Goal: Information Seeking & Learning: Find specific fact

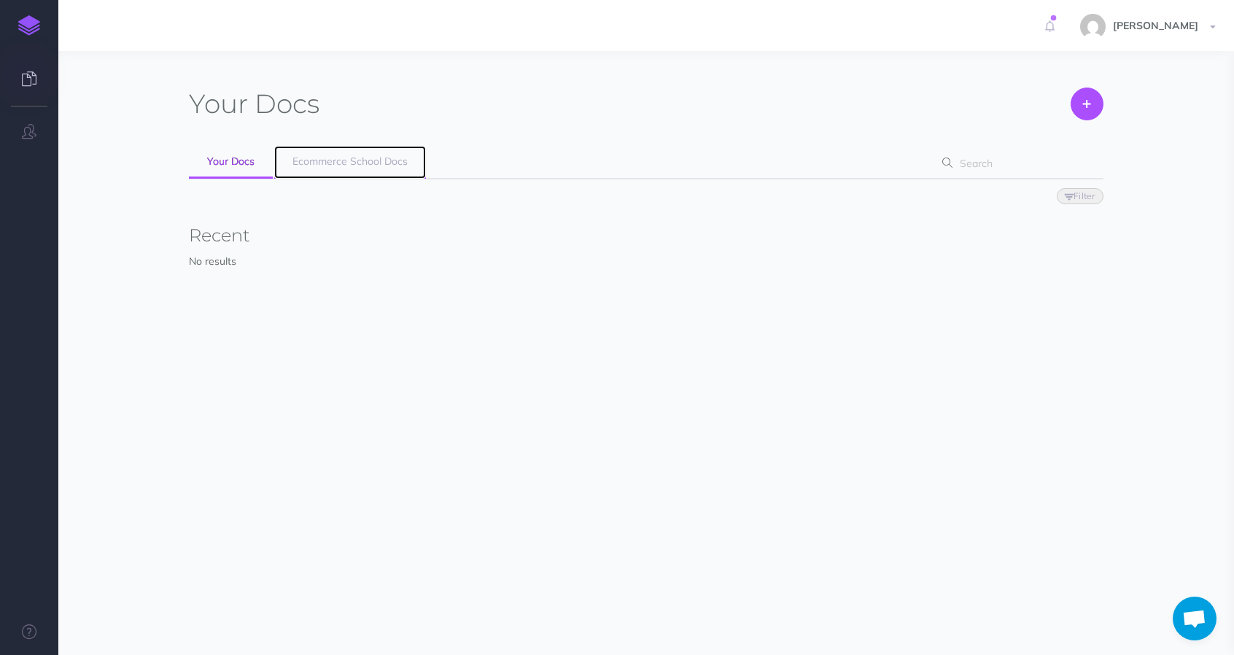
click at [298, 170] on link "Ecommerce School Docs" at bounding box center [350, 162] width 152 height 33
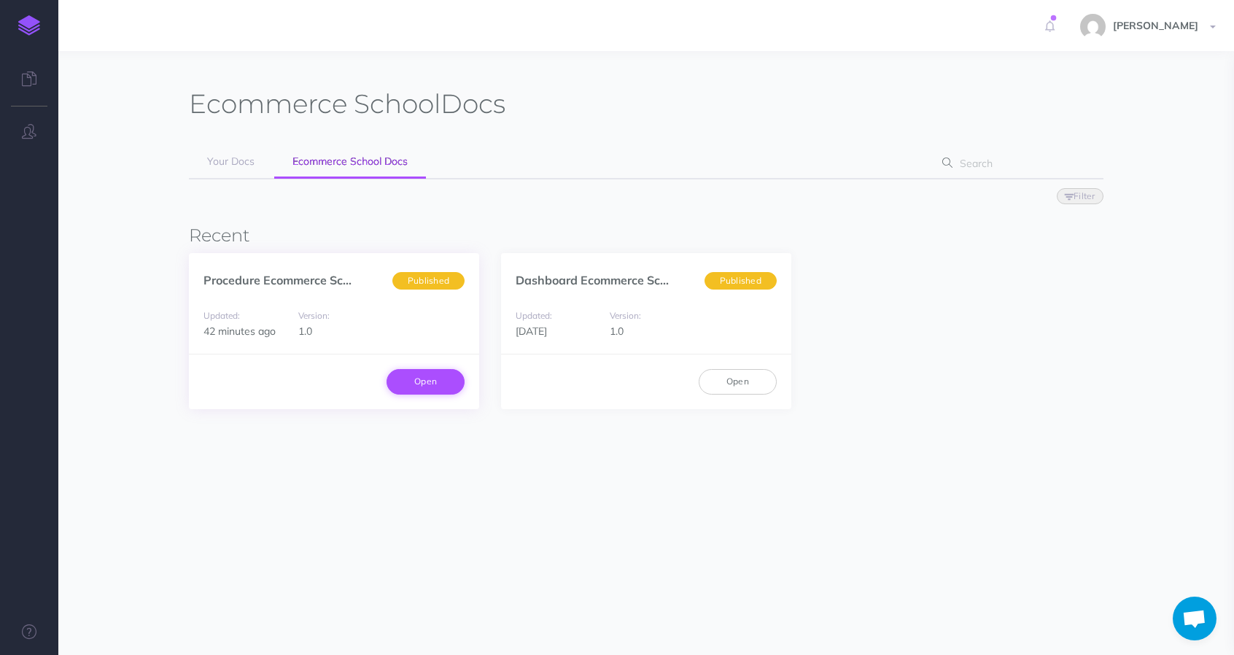
click at [408, 375] on link "Open" at bounding box center [425, 381] width 78 height 25
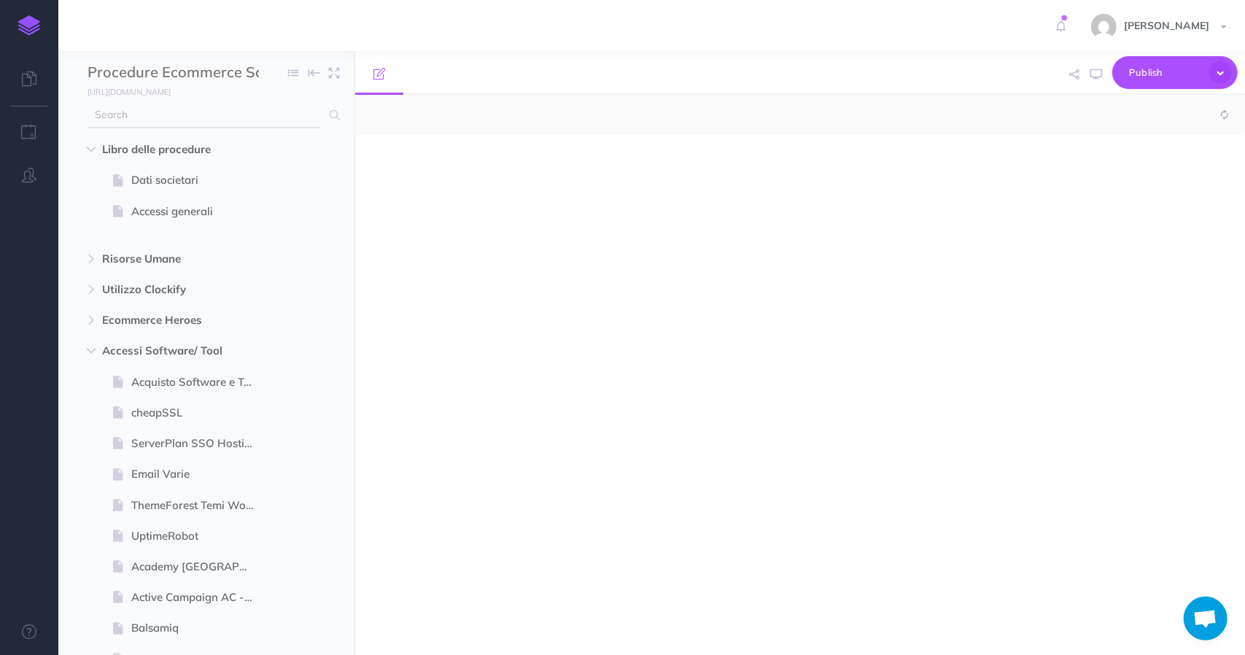
click at [218, 114] on input "text" at bounding box center [203, 115] width 233 height 26
select select "null"
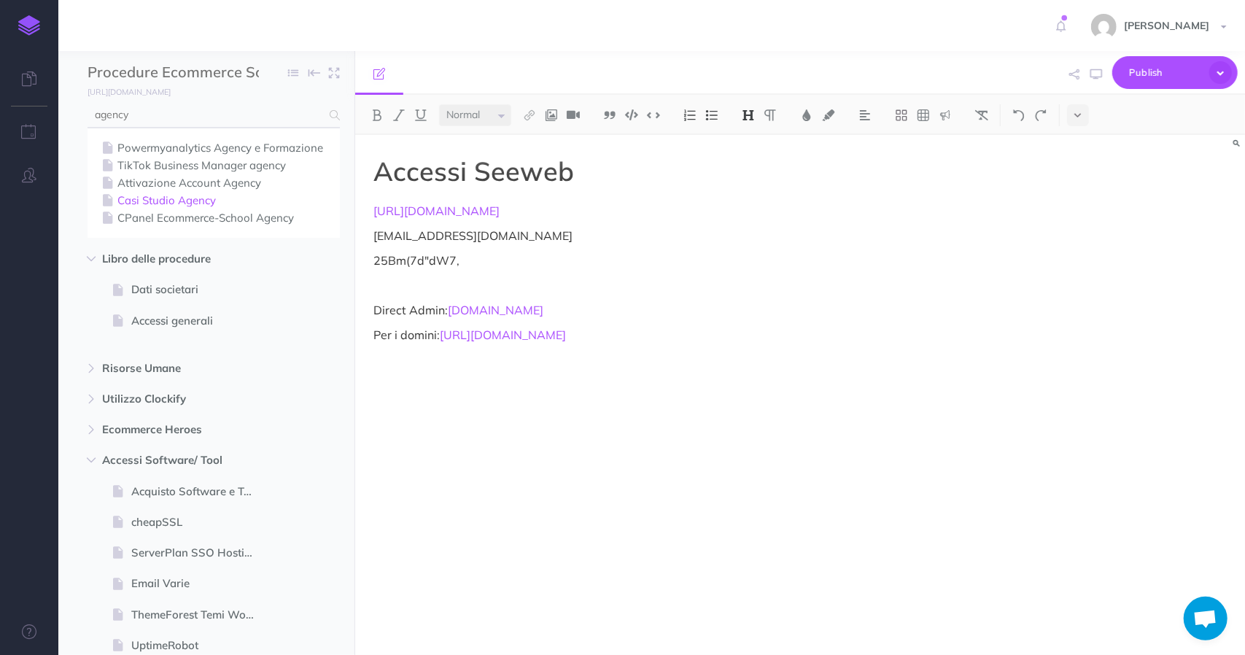
type input "agency"
click at [198, 203] on link "Casi Studio Agency" at bounding box center [213, 200] width 230 height 17
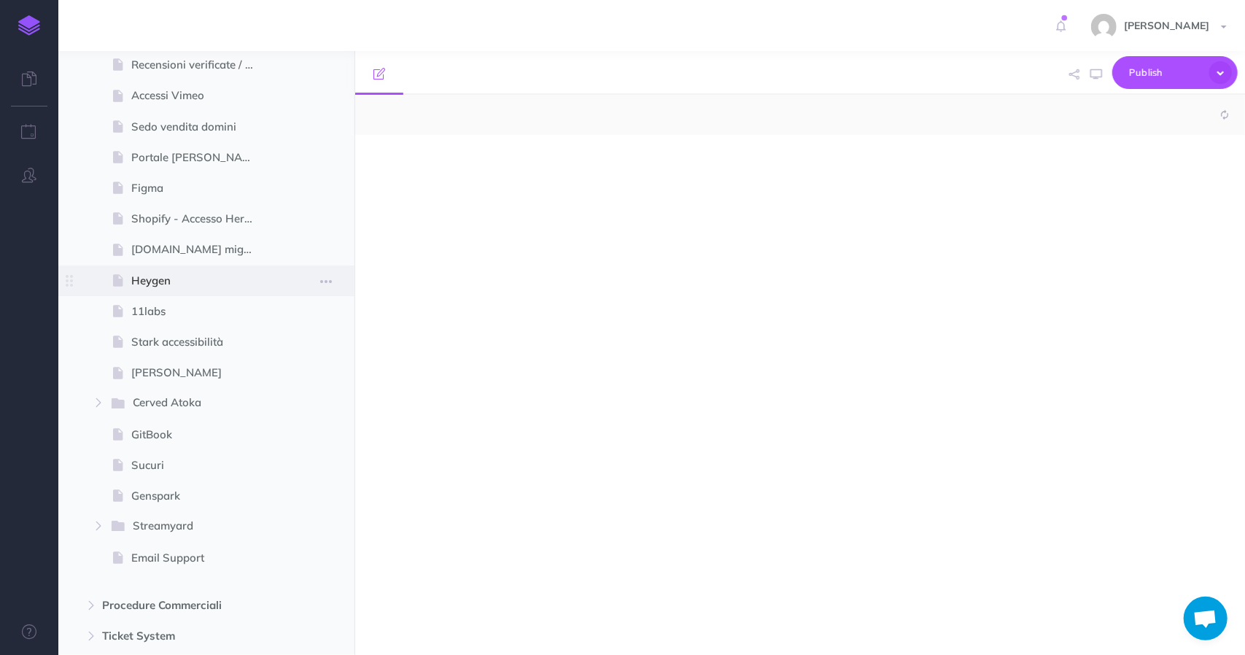
select select "null"
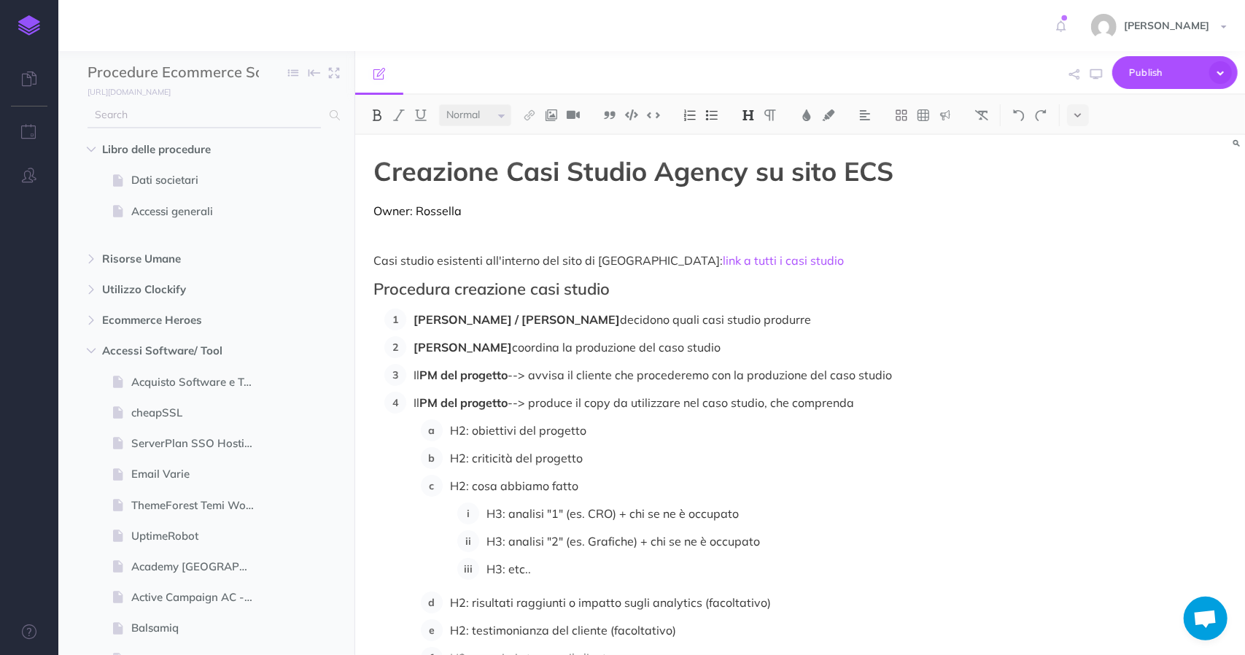
click at [179, 126] on input "text" at bounding box center [203, 115] width 233 height 26
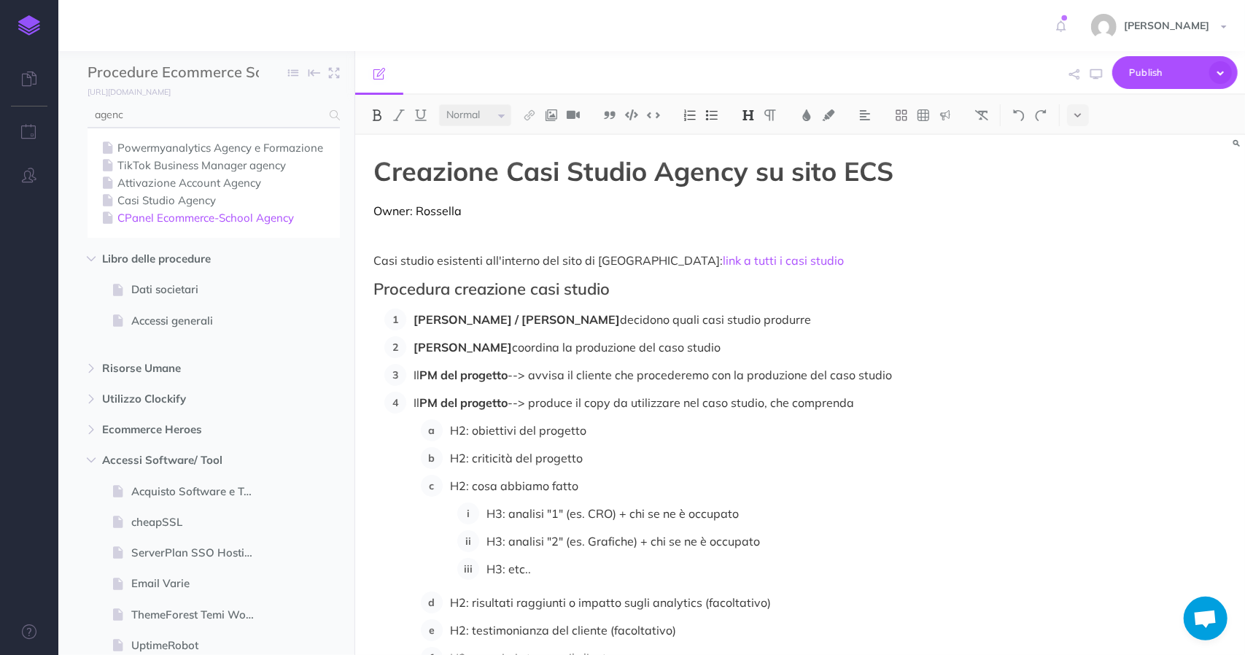
type input "agenc"
click at [175, 219] on link "CPanel Ecommerce-School Agency" at bounding box center [213, 217] width 230 height 17
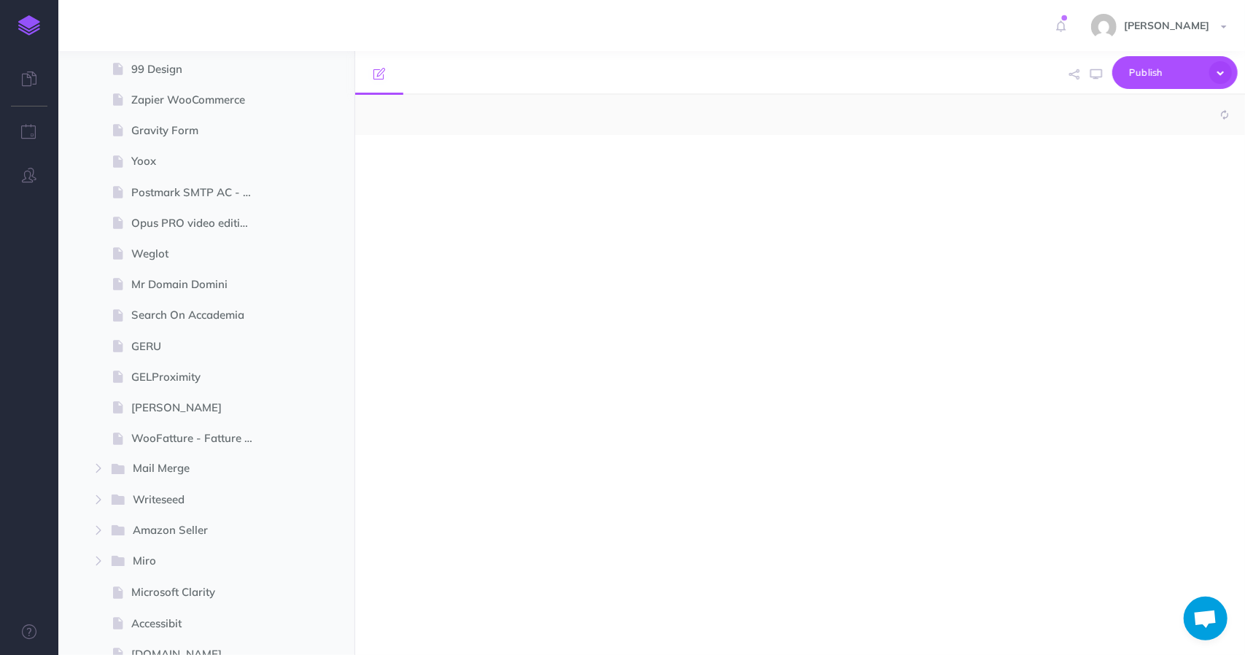
select select "null"
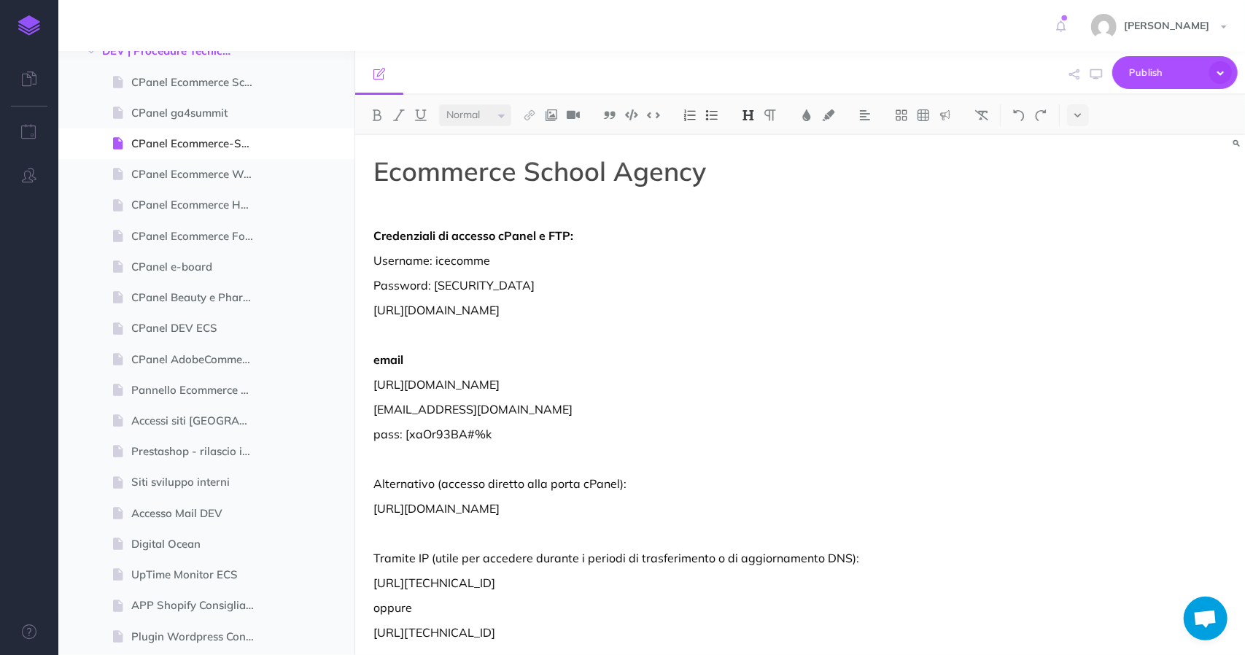
scroll to position [4839, 0]
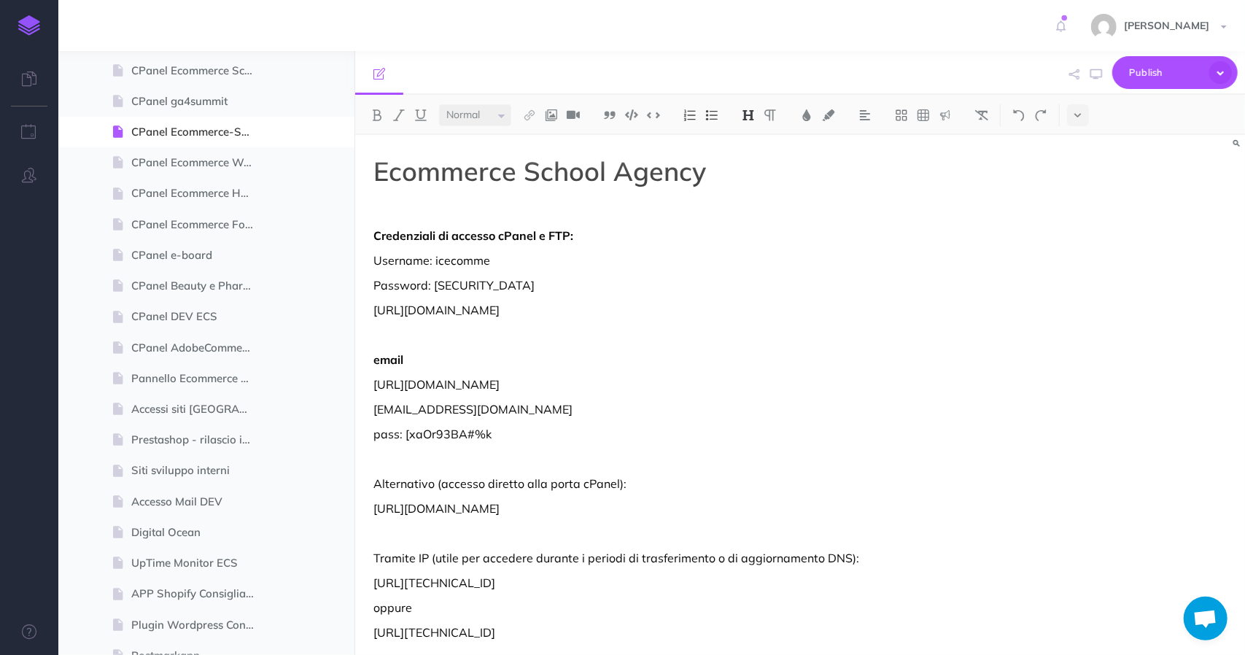
click at [494, 292] on span "Password: [SECURITY_DATA]" at bounding box center [453, 285] width 161 height 15
copy span "RynWorjimjuWadawg5"
